Goal: Task Accomplishment & Management: Manage account settings

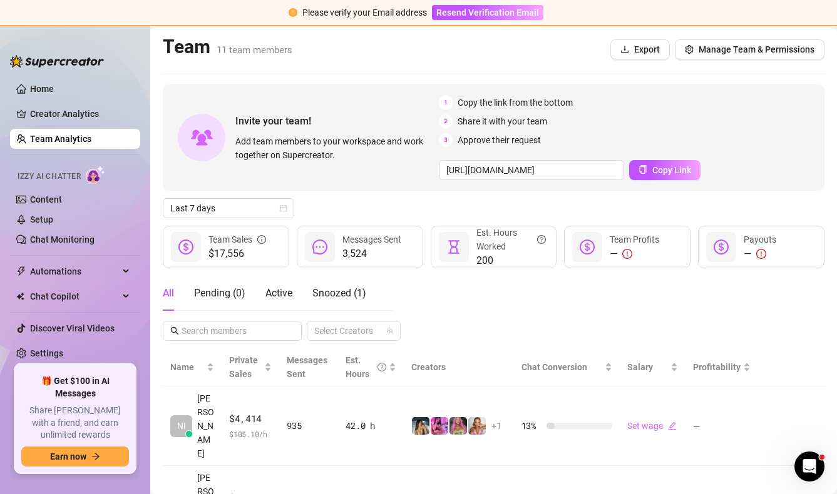
scroll to position [256, 0]
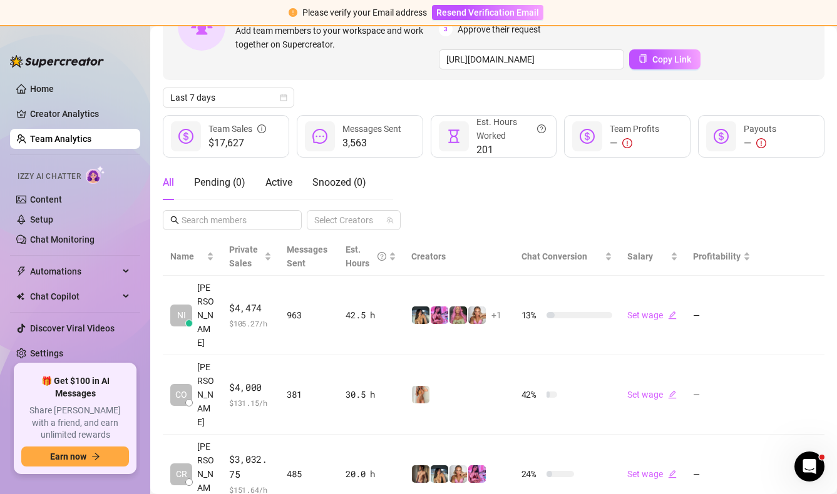
scroll to position [125, 0]
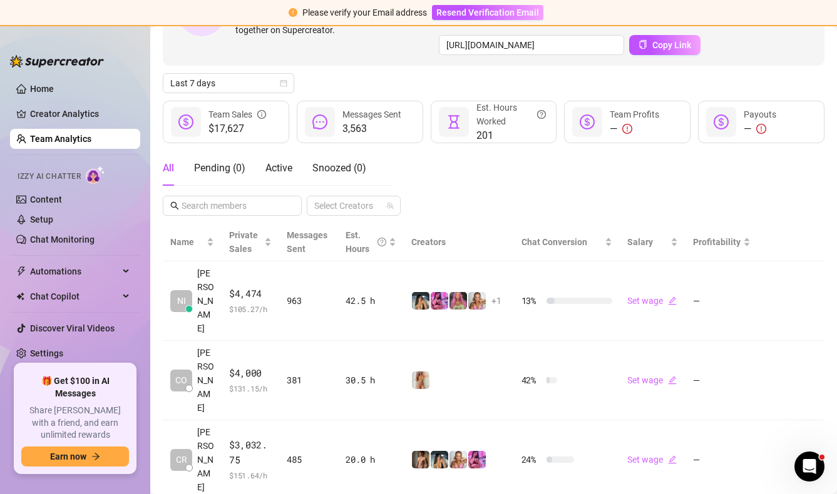
click at [470, 176] on div "All Pending ( 0 ) Active Snoozed ( 0 ) Select Creators" at bounding box center [493, 183] width 661 height 65
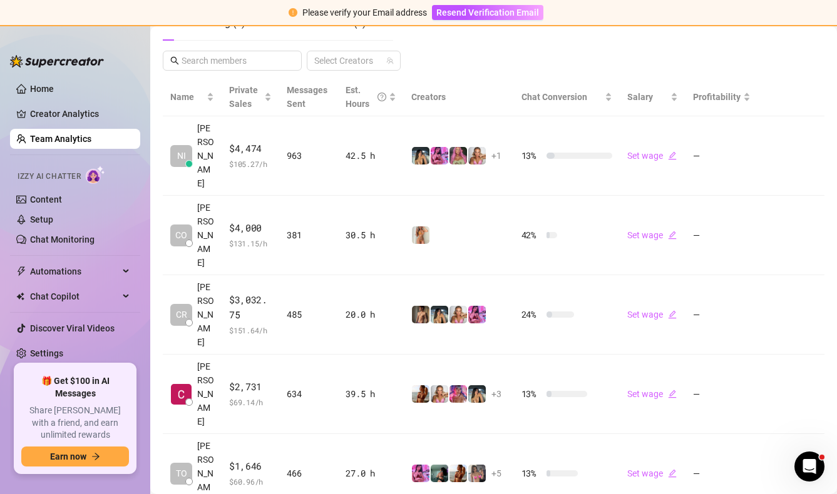
scroll to position [283, 0]
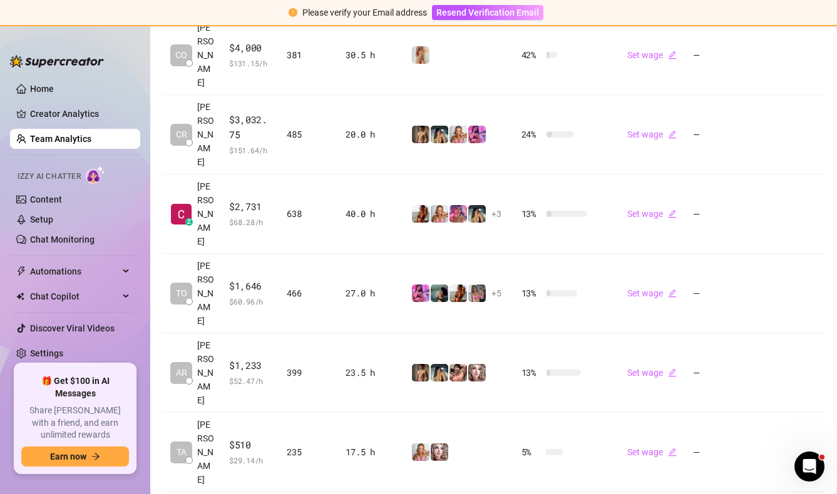
scroll to position [487, 0]
